Goal: Information Seeking & Learning: Learn about a topic

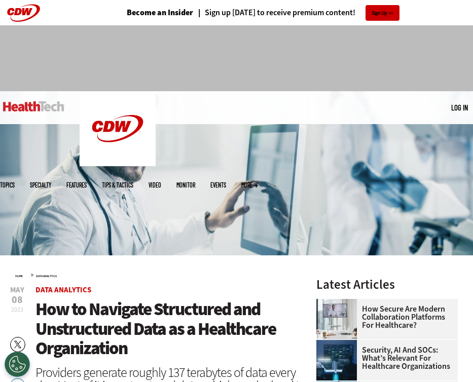
click at [25, 105] on img at bounding box center [33, 106] width 61 height 10
